Goal: Navigation & Orientation: Find specific page/section

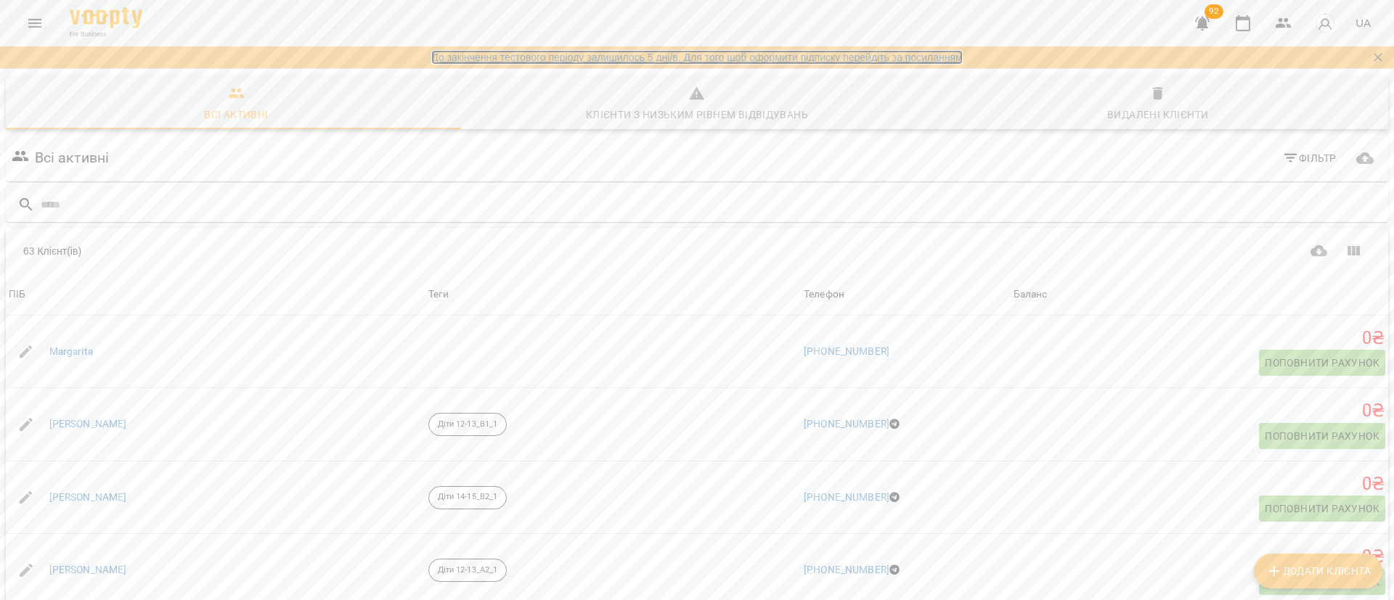
click at [939, 56] on link "До закінчення тестового періоду залишилось 5 дні/в. Для того щоб оформити підпи…" at bounding box center [696, 57] width 531 height 15
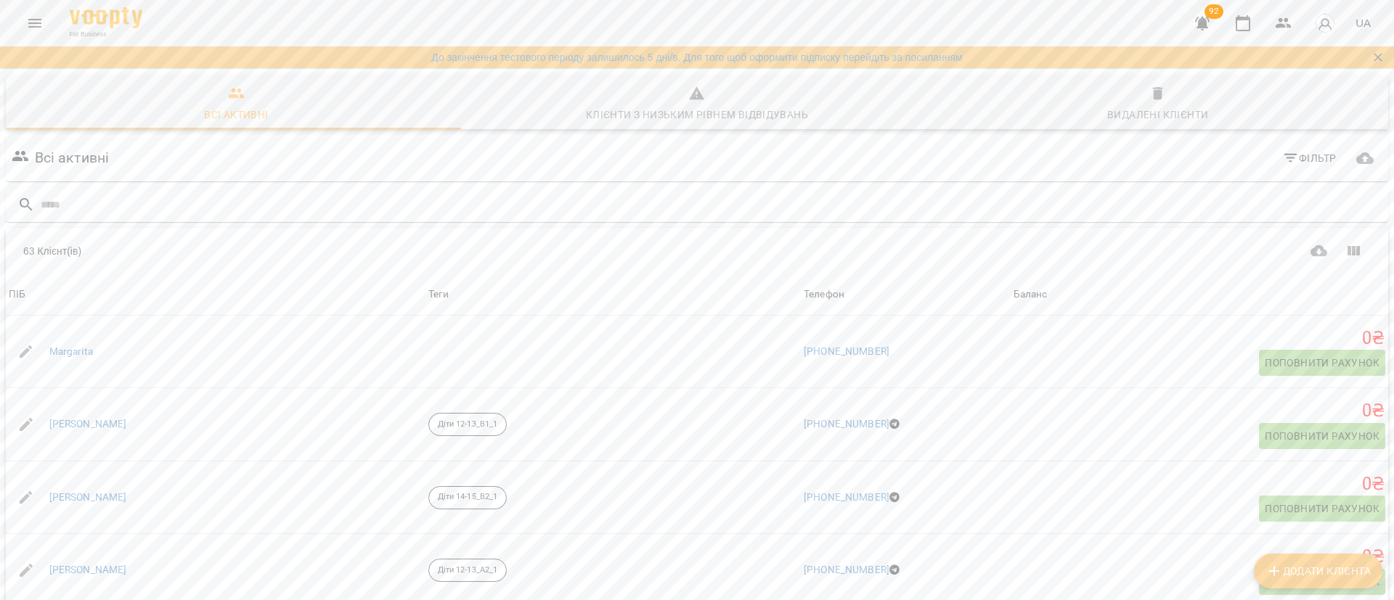
click at [36, 26] on icon "Menu" at bounding box center [34, 23] width 13 height 9
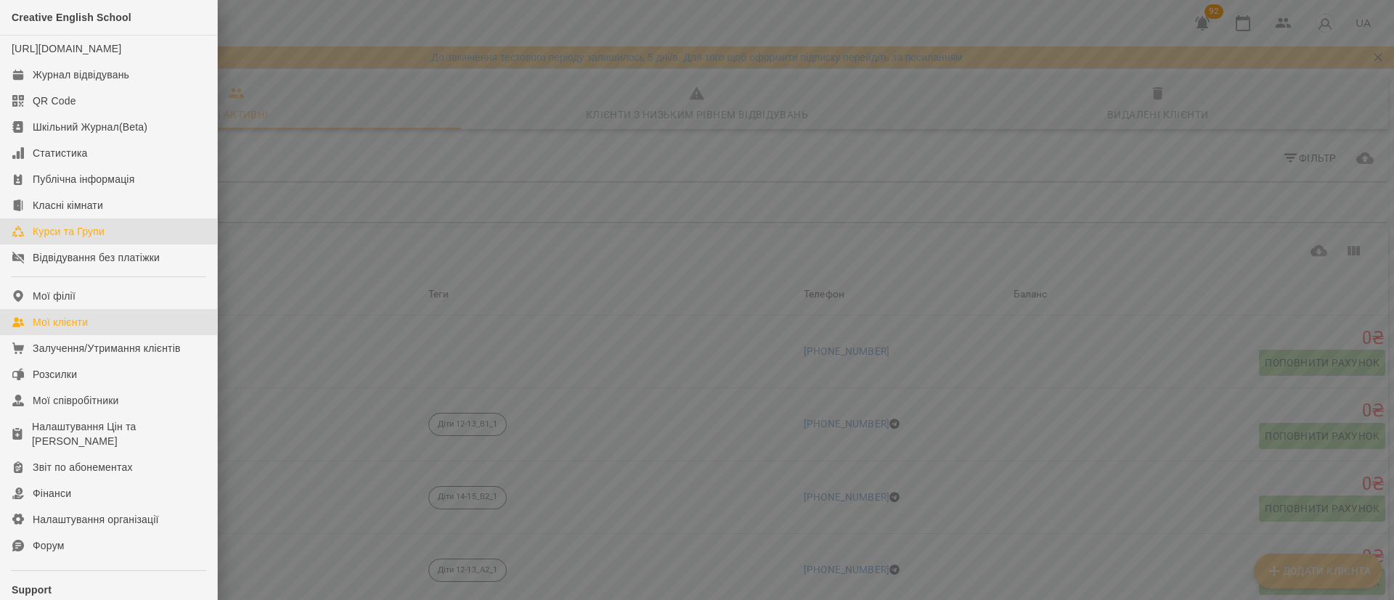
click at [102, 239] on div "Курси та Групи" at bounding box center [69, 231] width 72 height 15
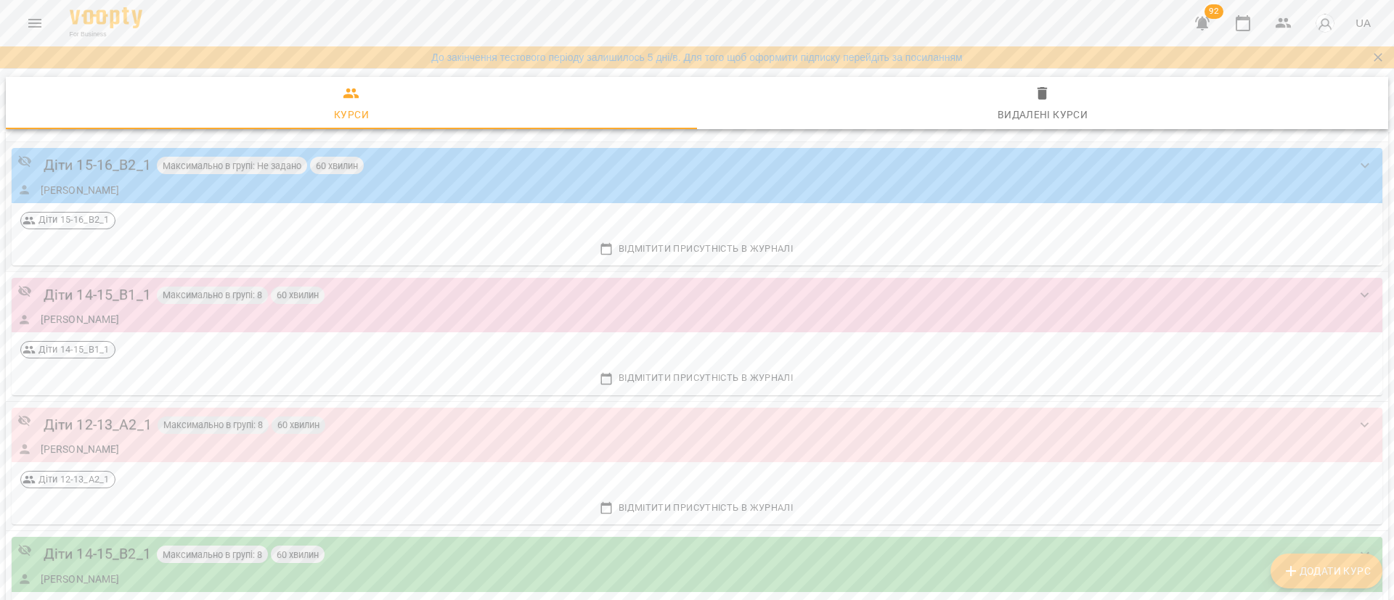
scroll to position [327, 0]
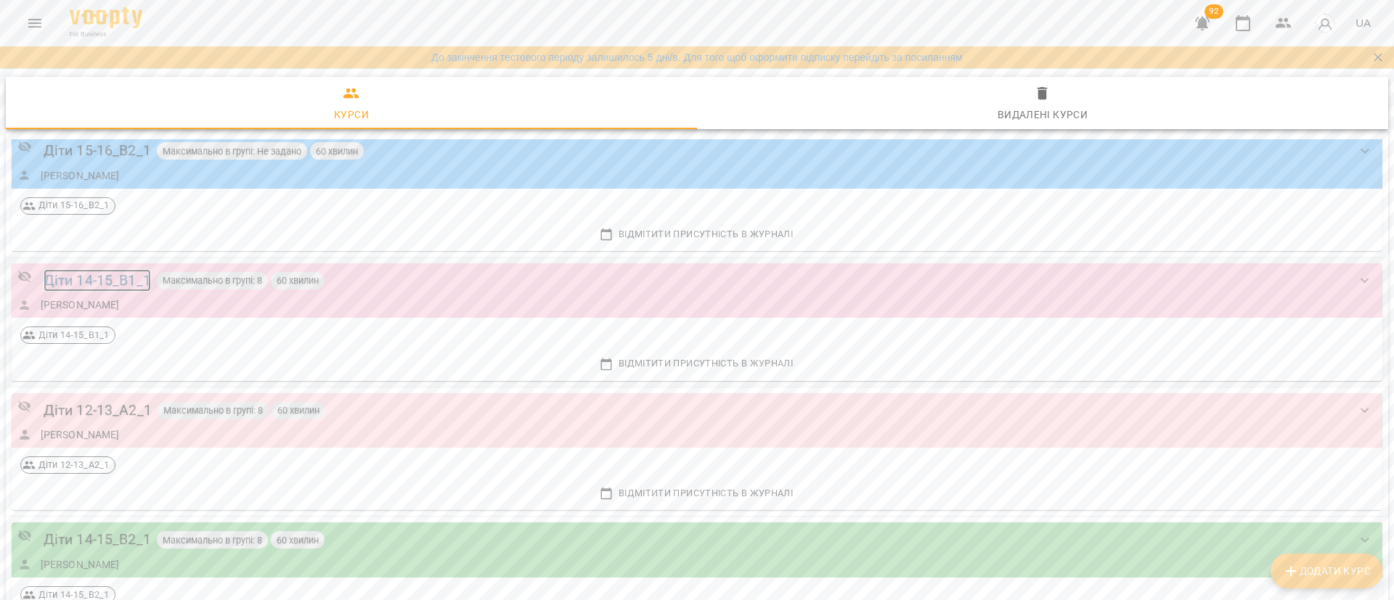
click at [122, 283] on div "Діти 14-15_B1_1" at bounding box center [97, 280] width 107 height 23
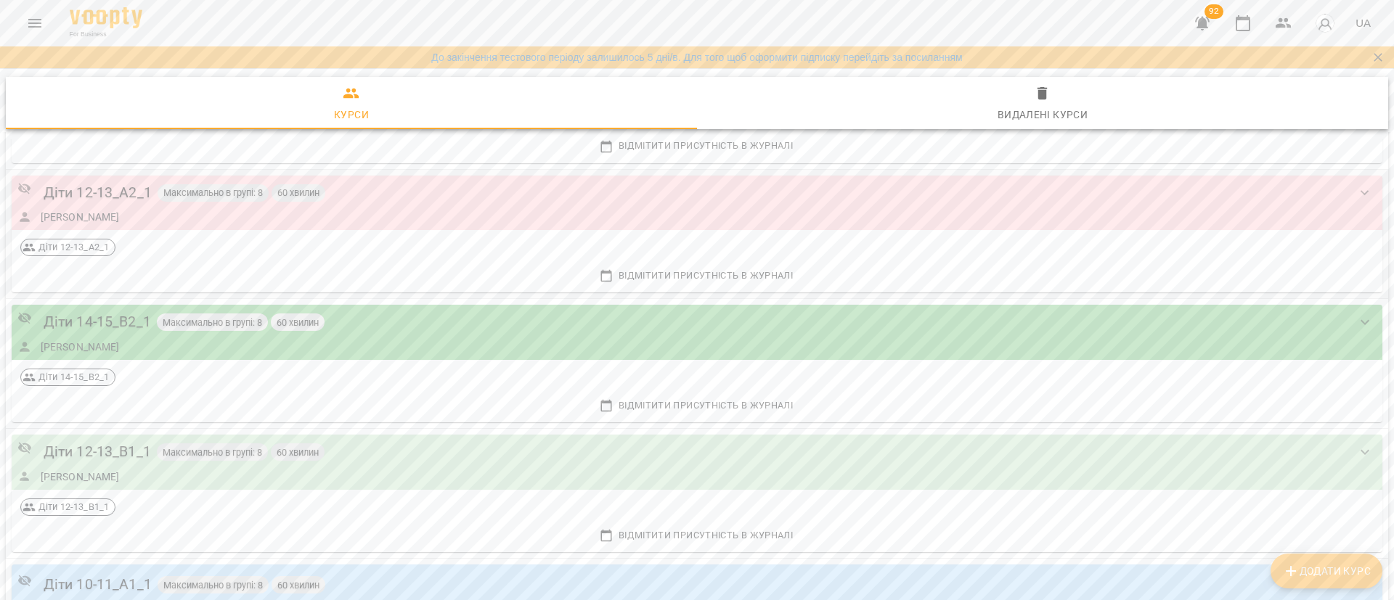
scroll to position [436, 0]
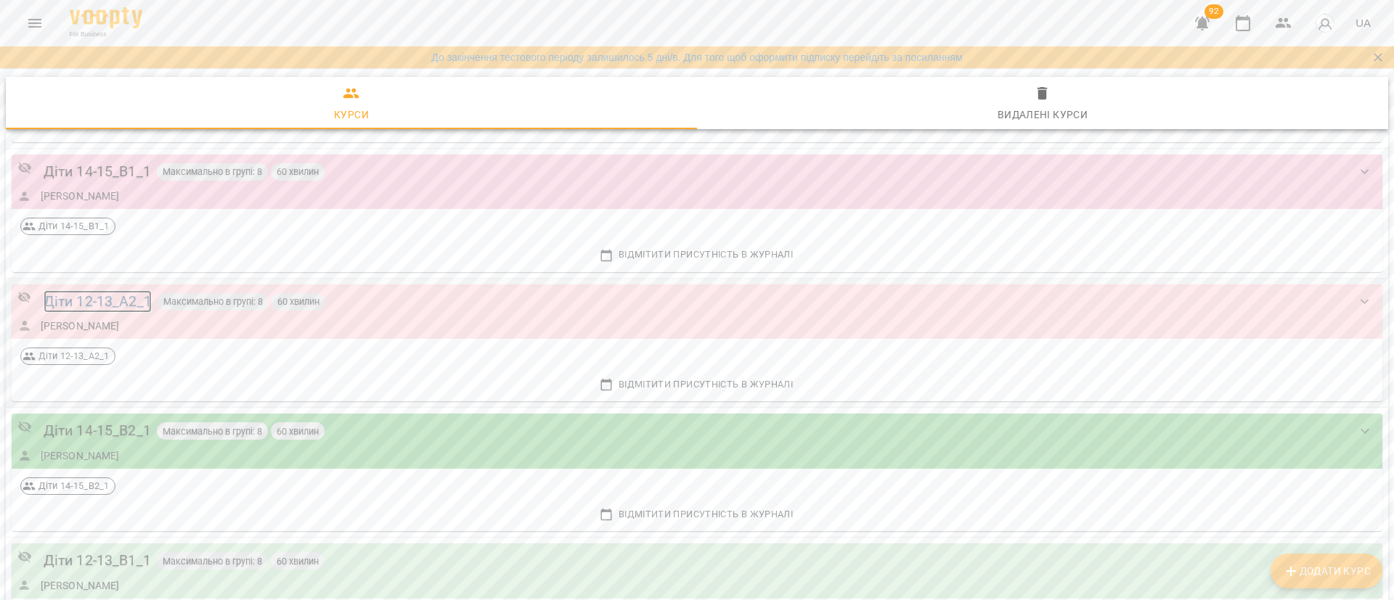
click at [113, 299] on div "Діти 12-13_А2_1" at bounding box center [98, 301] width 108 height 23
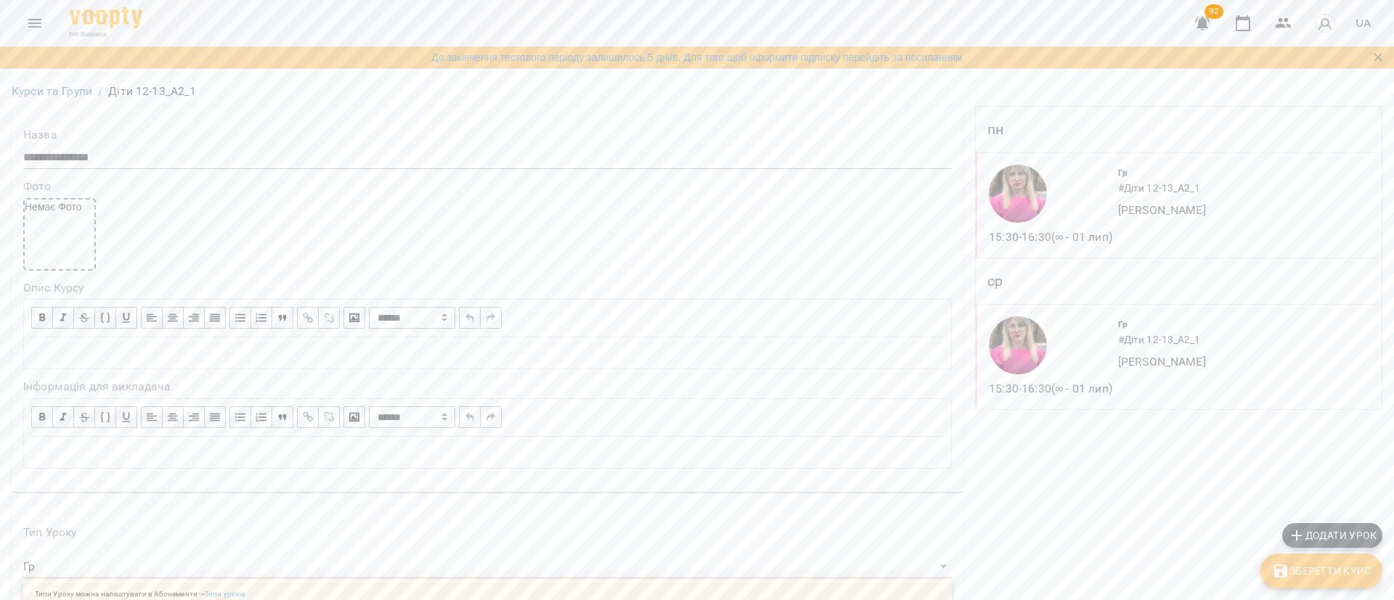
scroll to position [1089, 0]
click at [50, 90] on link "Курси та Групи" at bounding box center [52, 91] width 81 height 14
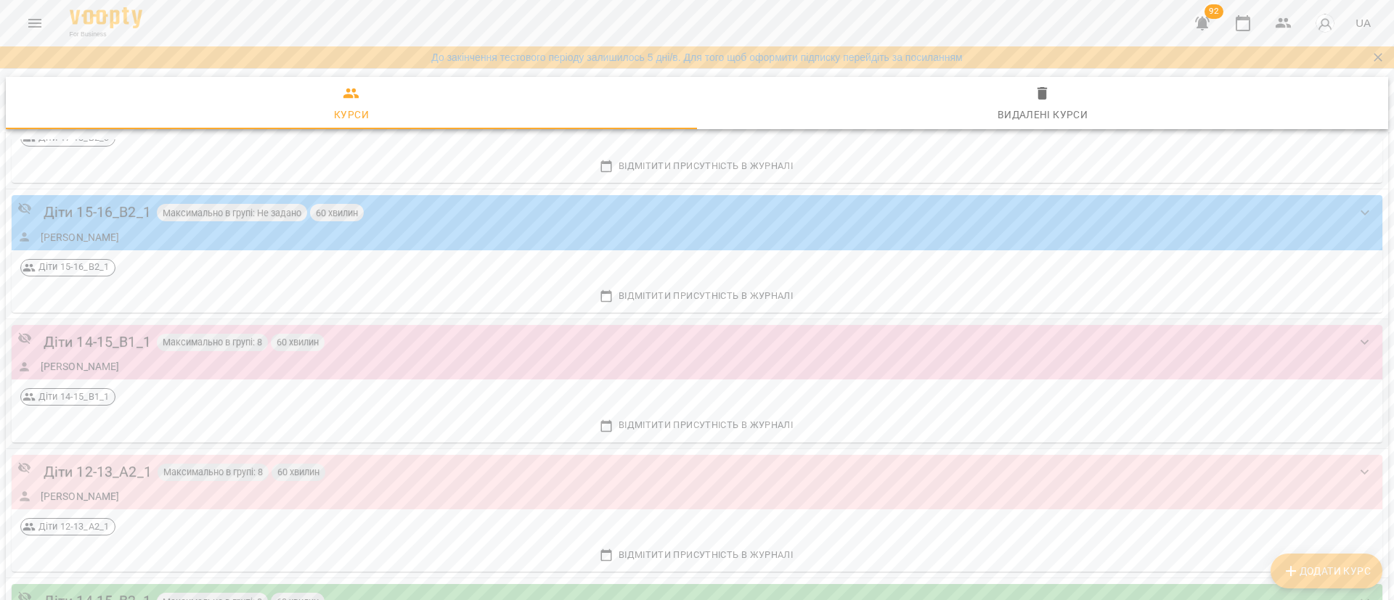
scroll to position [327, 0]
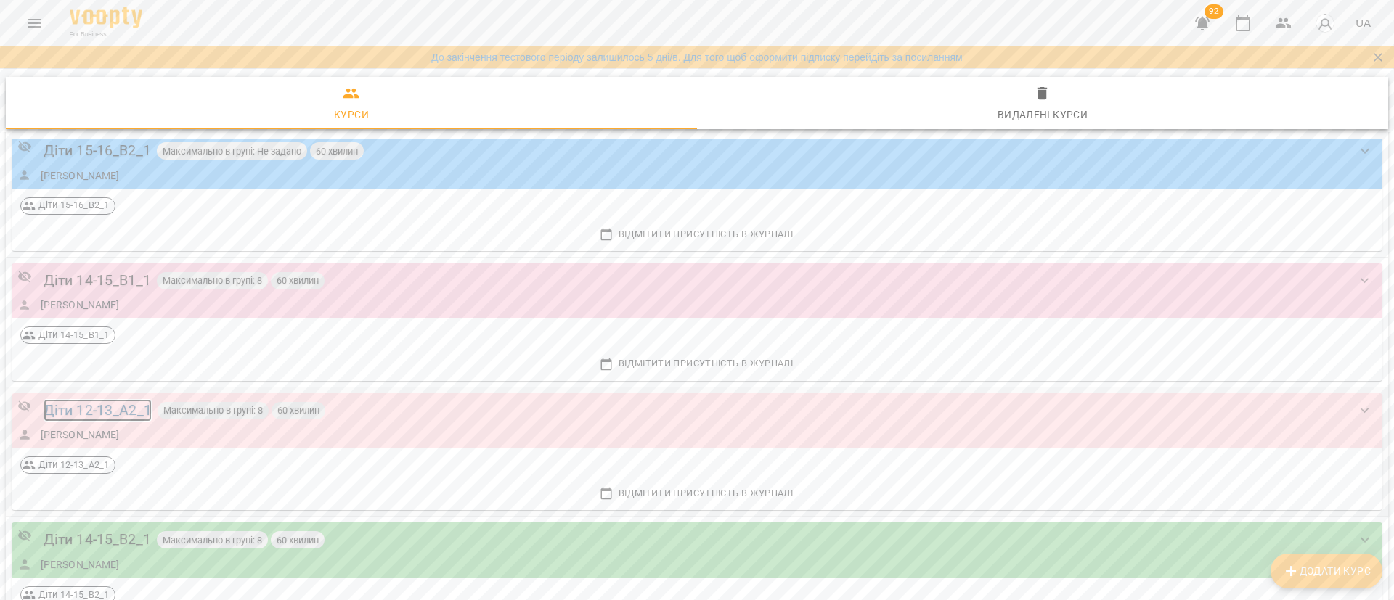
click at [107, 412] on div "Діти 12-13_А2_1" at bounding box center [98, 410] width 108 height 23
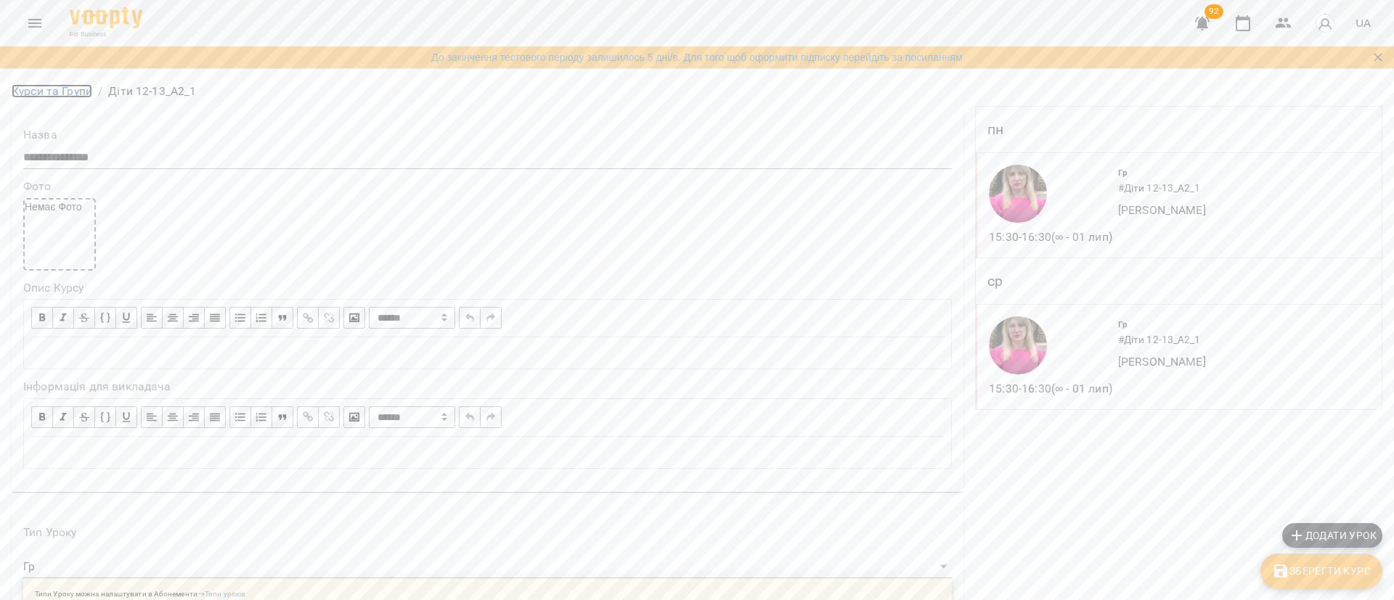
click at [49, 95] on link "Курси та Групи" at bounding box center [52, 91] width 81 height 14
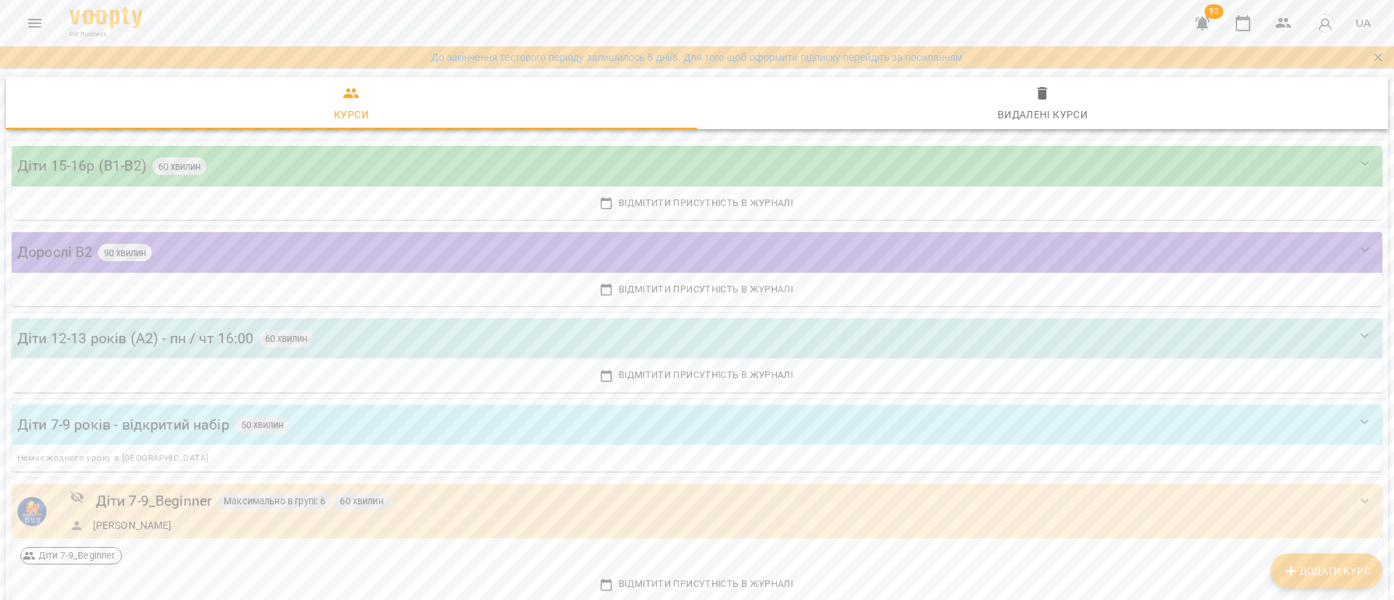
scroll to position [4334, 0]
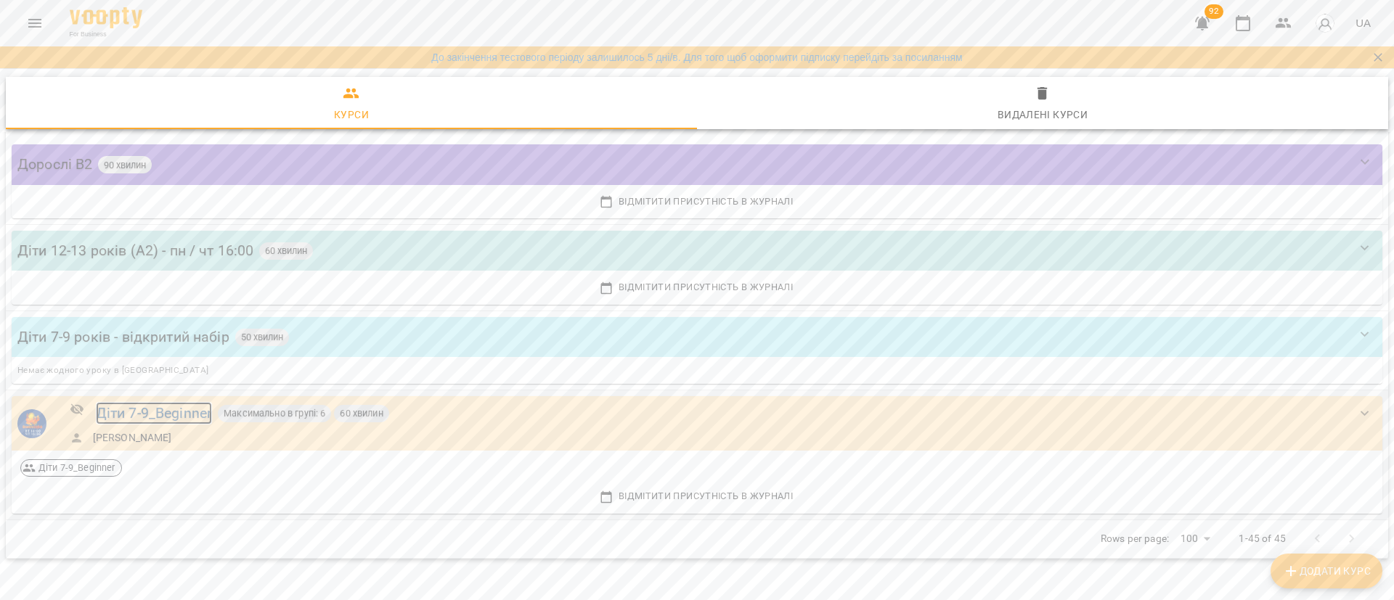
click at [170, 414] on div "Діти 7-9_Beginner" at bounding box center [154, 413] width 117 height 23
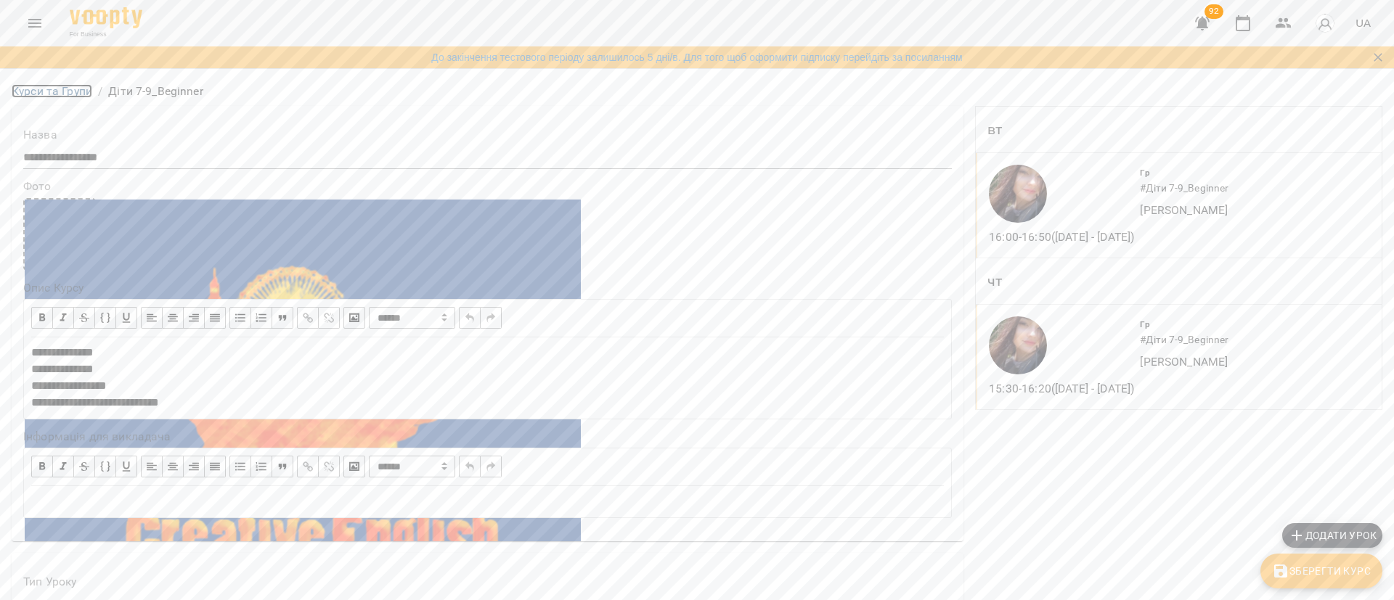
click at [72, 91] on link "Курси та Групи" at bounding box center [52, 91] width 81 height 14
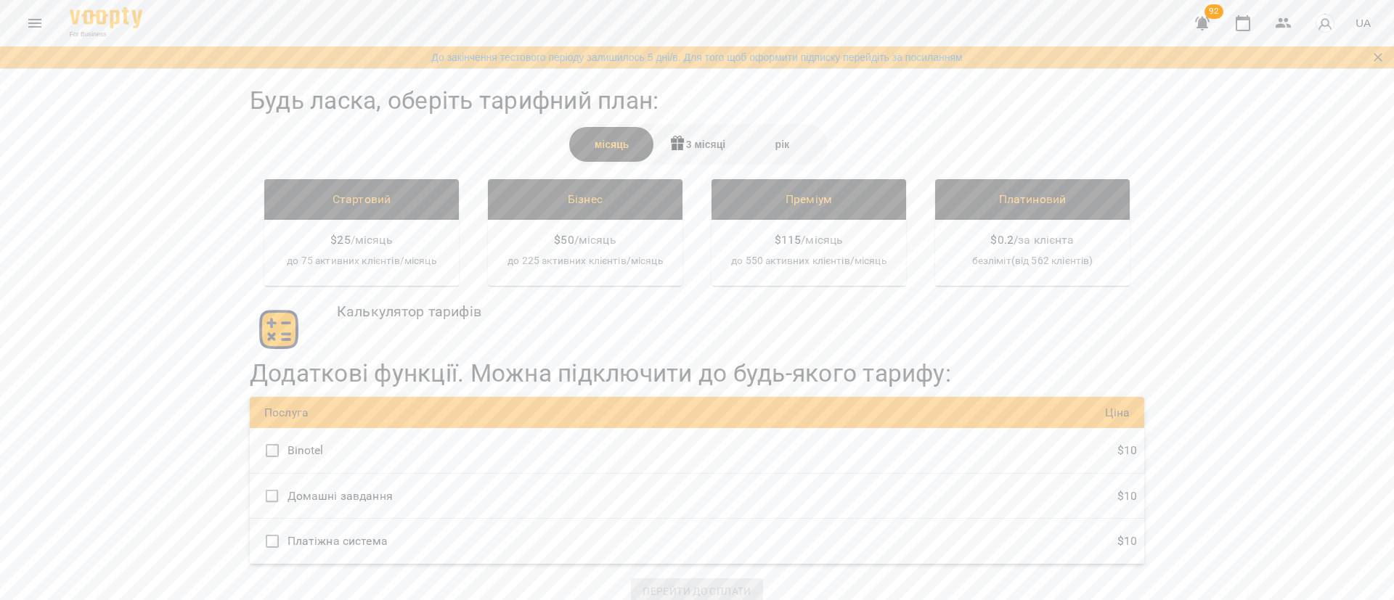
click at [774, 140] on div "рік" at bounding box center [782, 144] width 85 height 35
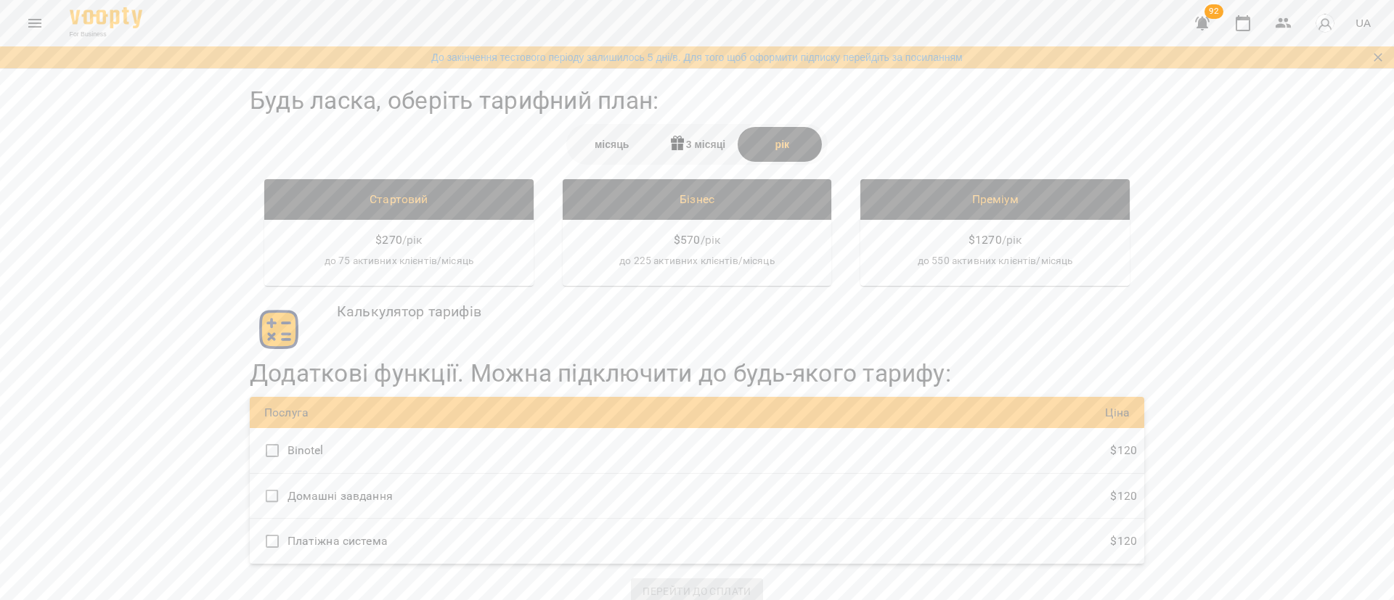
scroll to position [19, 0]
click at [40, 23] on icon "Menu" at bounding box center [34, 23] width 13 height 9
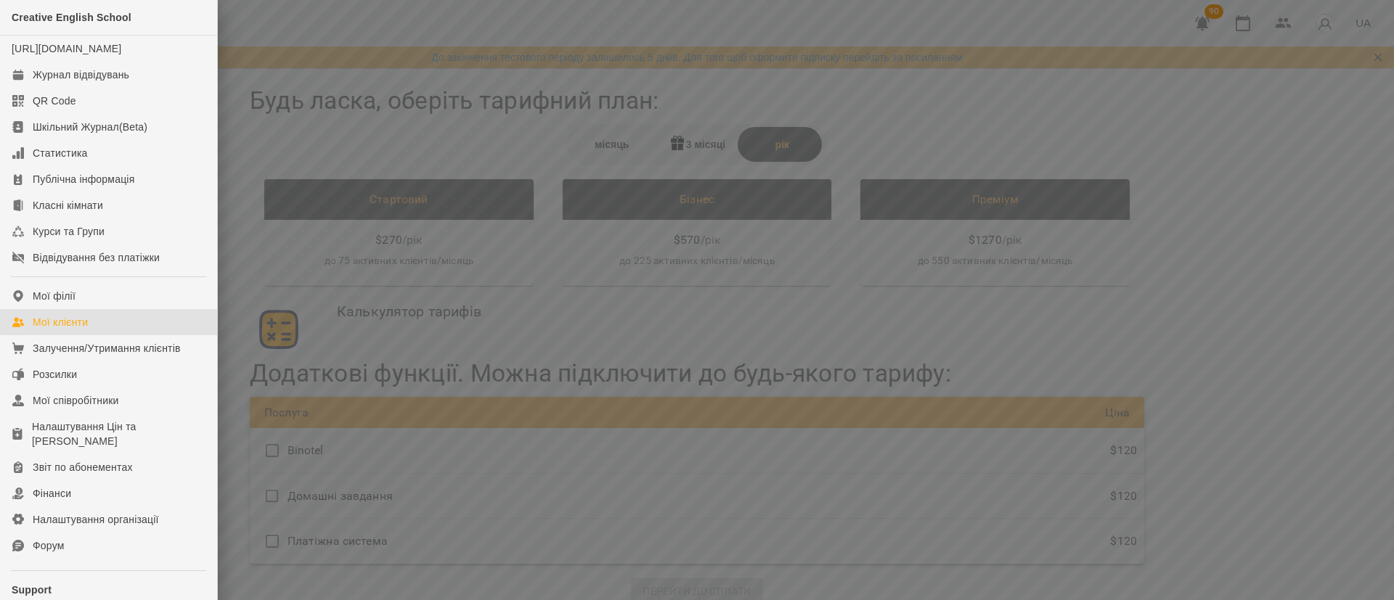
click at [73, 330] on div "Мої клієнти" at bounding box center [60, 322] width 55 height 15
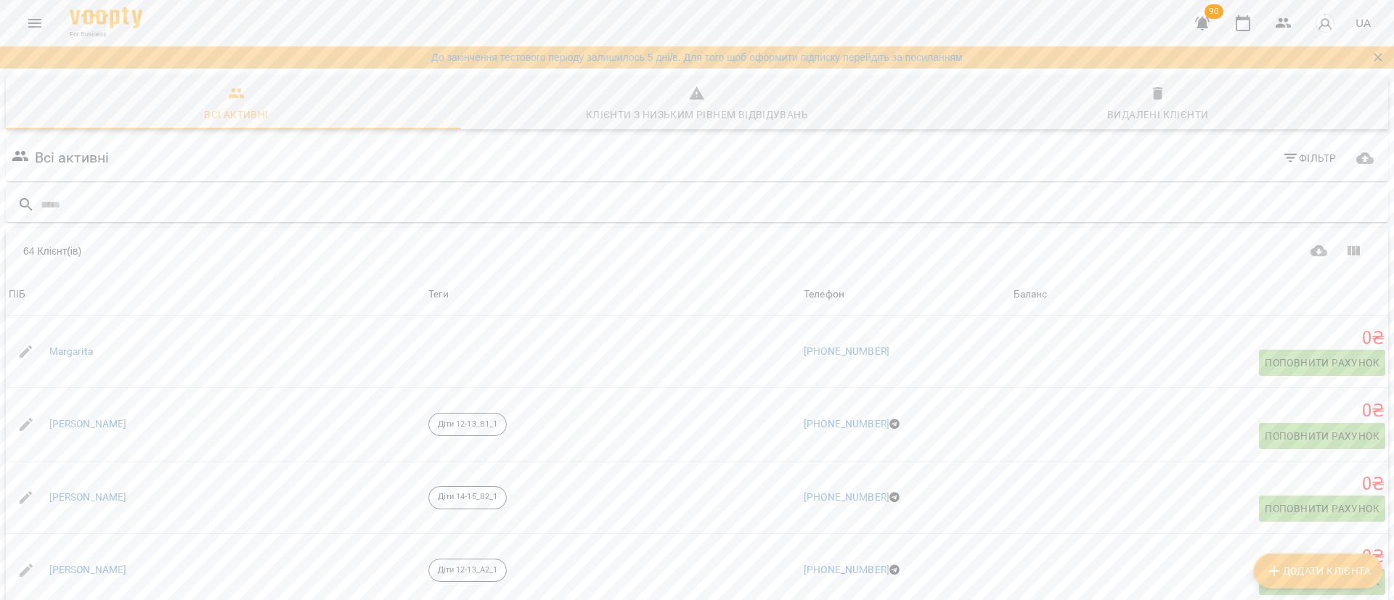
click at [128, 205] on input "text" at bounding box center [711, 205] width 1341 height 24
